Goal: Task Accomplishment & Management: Use online tool/utility

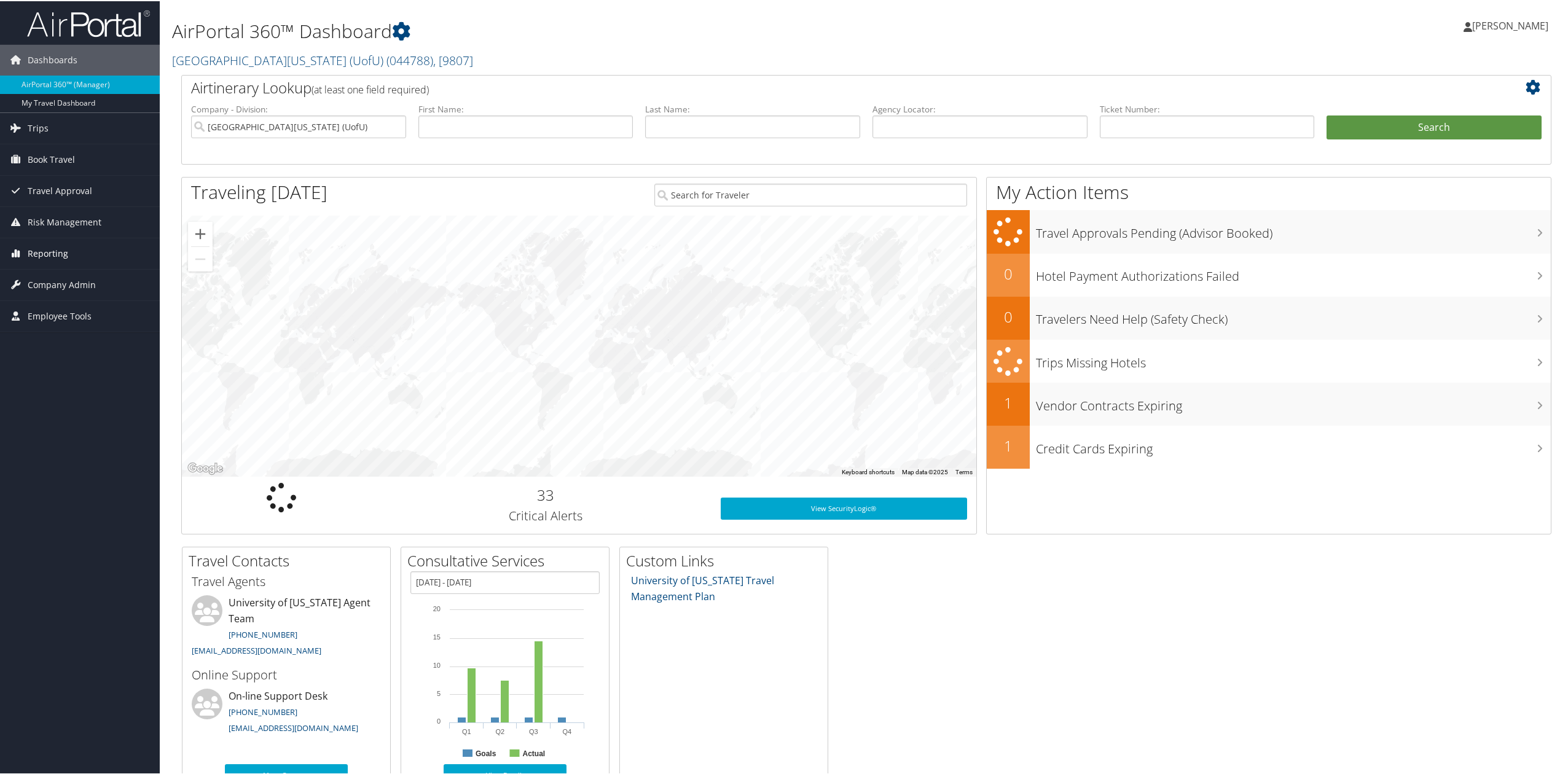
click at [61, 259] on span "Reporting" at bounding box center [48, 252] width 41 height 31
click at [62, 268] on link "Unused Tickets" at bounding box center [80, 277] width 160 height 18
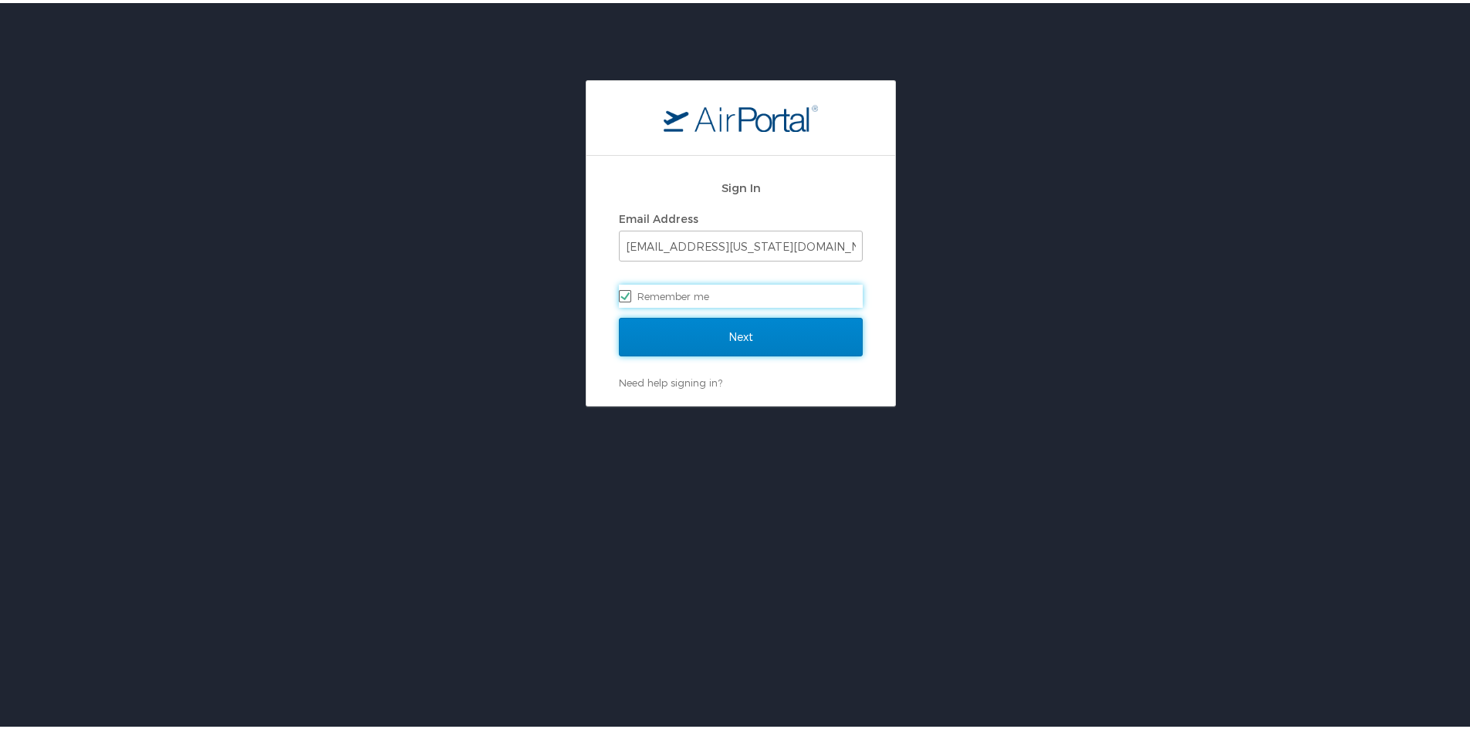
click at [673, 316] on input "Next" at bounding box center [741, 334] width 244 height 39
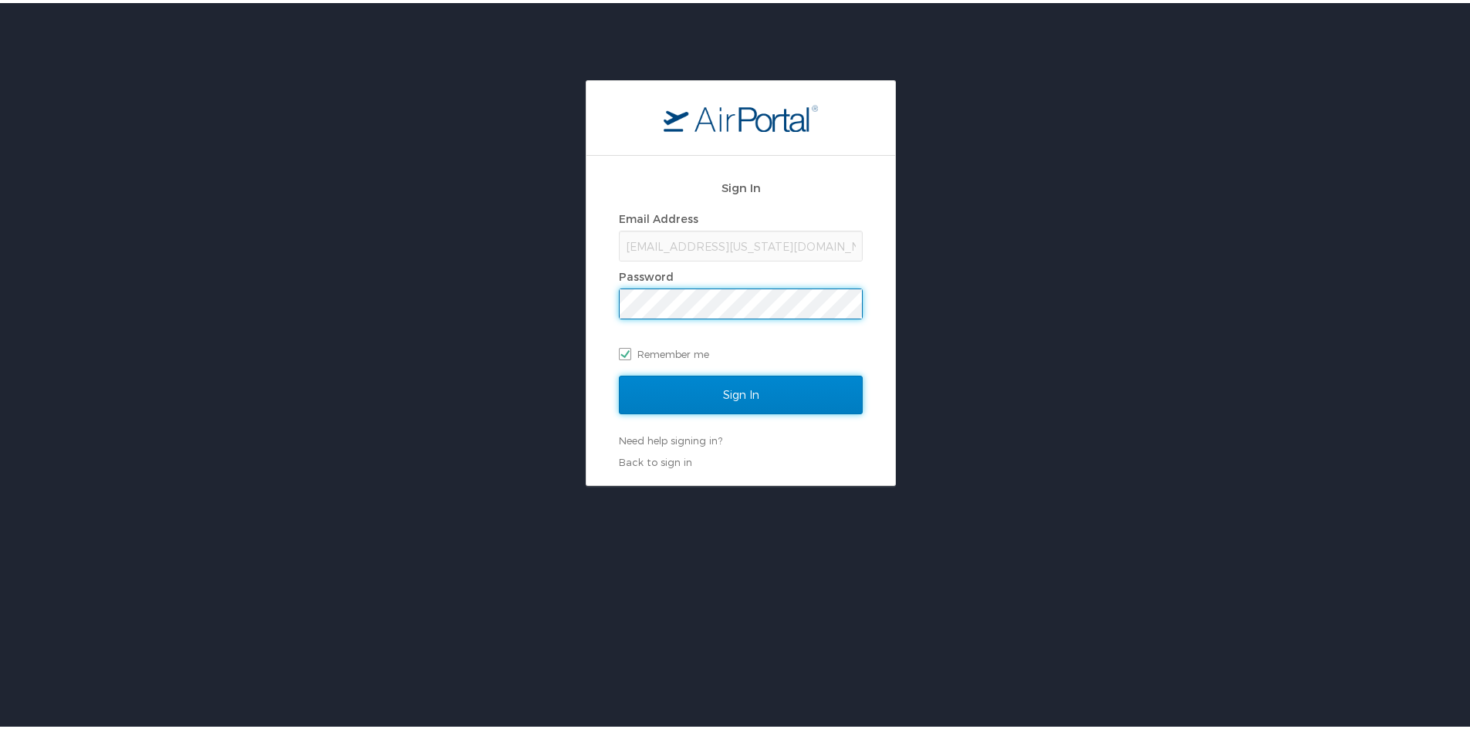
click at [678, 382] on input "Sign In" at bounding box center [741, 392] width 244 height 39
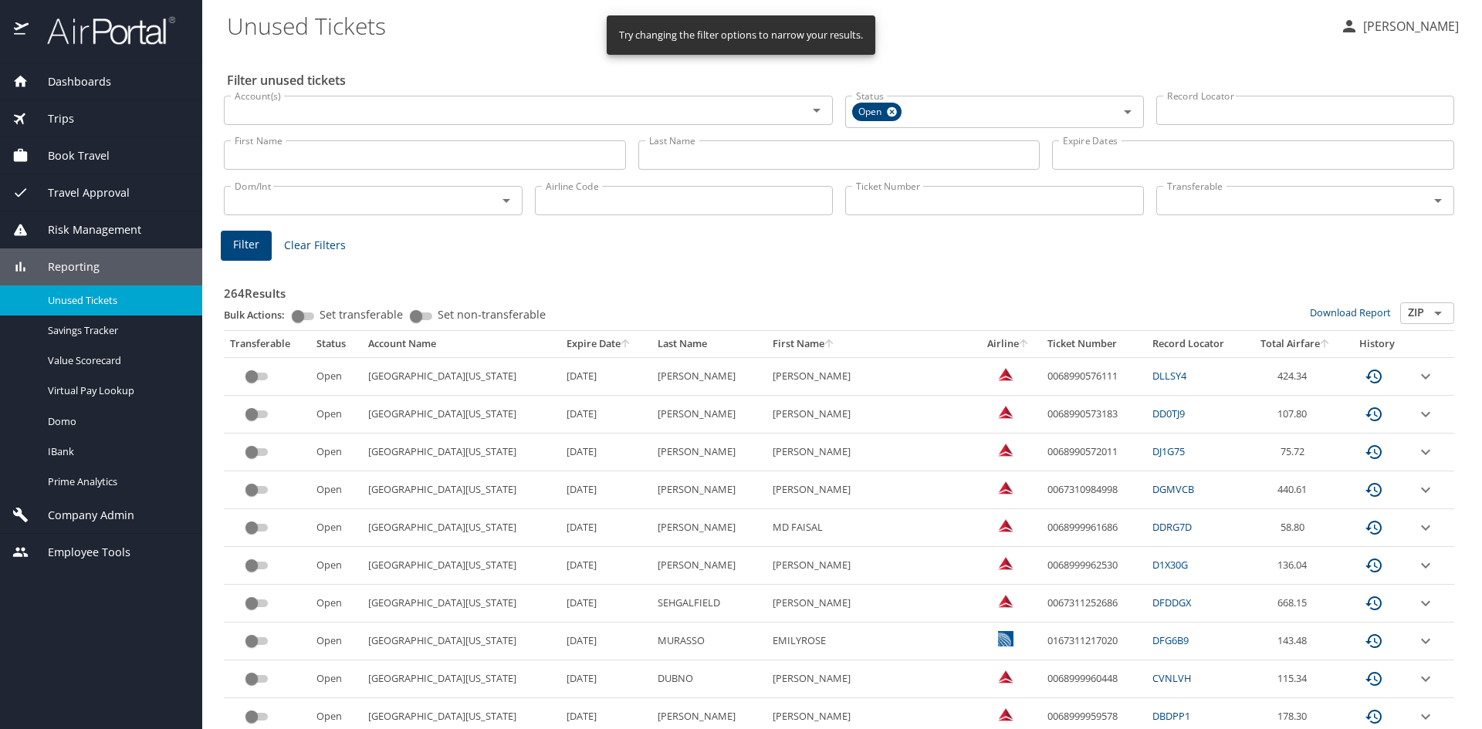
click at [932, 208] on input "Ticket Number" at bounding box center [994, 200] width 299 height 29
paste input "0067308661738"
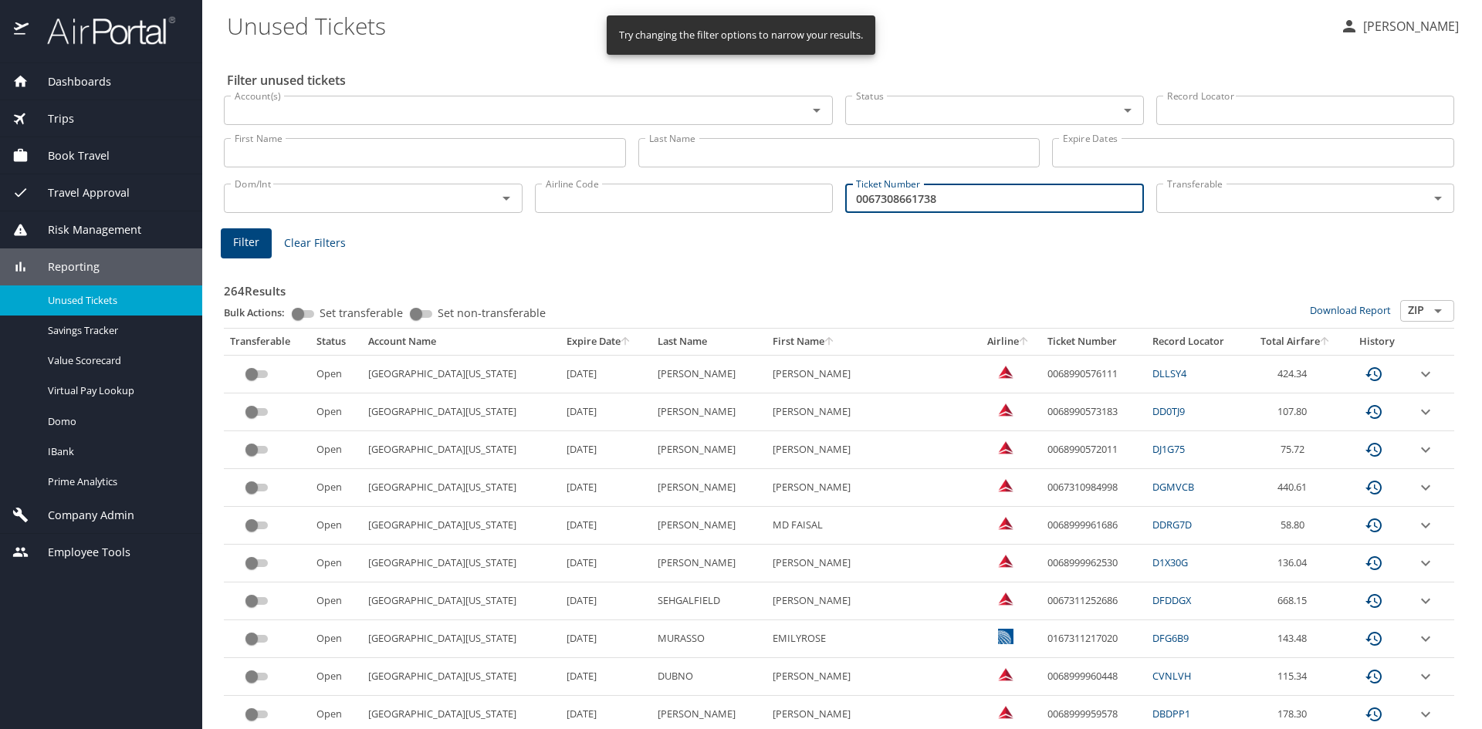
type input "0067308661738"
click at [243, 241] on span "Filter" at bounding box center [246, 242] width 26 height 19
